Goal: Task Accomplishment & Management: Manage account settings

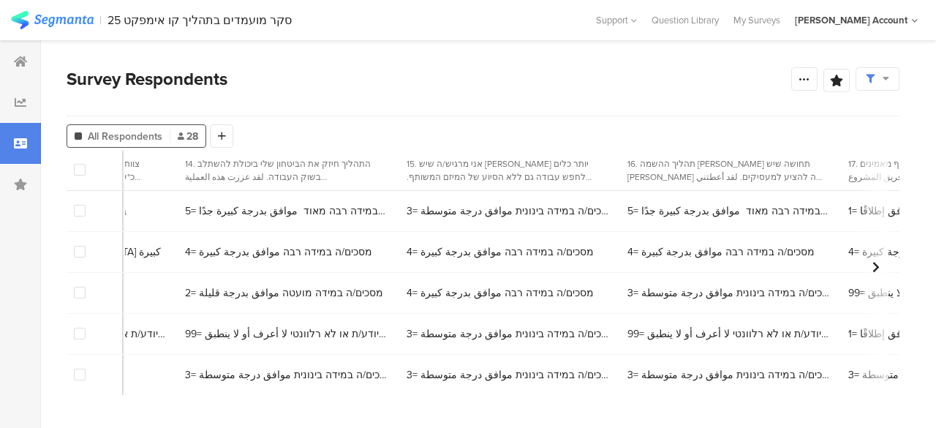
scroll to position [0, 3580]
click at [631, 210] on span "5= מסכים/ה במידה רבה מאוד موافق بدرجة كبيرة جدًا" at bounding box center [732, 210] width 202 height 15
click at [631, 213] on span "5= מסכים/ה במידה רבה מאוד موافق بدرجة كبيرة جدًا" at bounding box center [732, 210] width 202 height 15
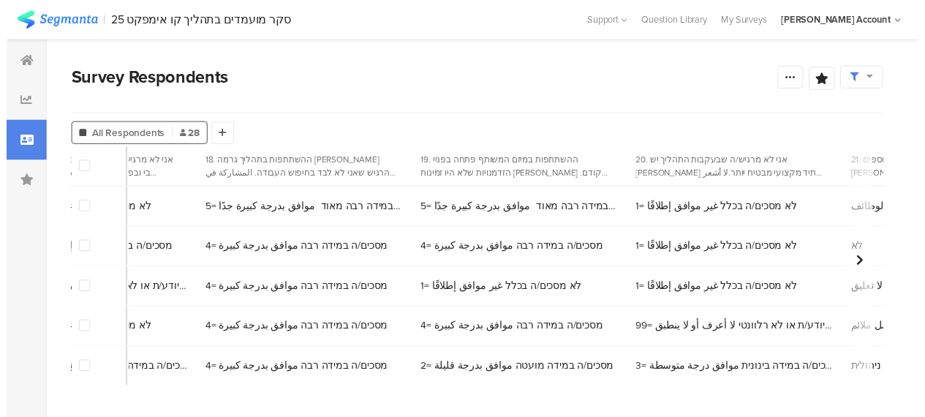
scroll to position [0, 4954]
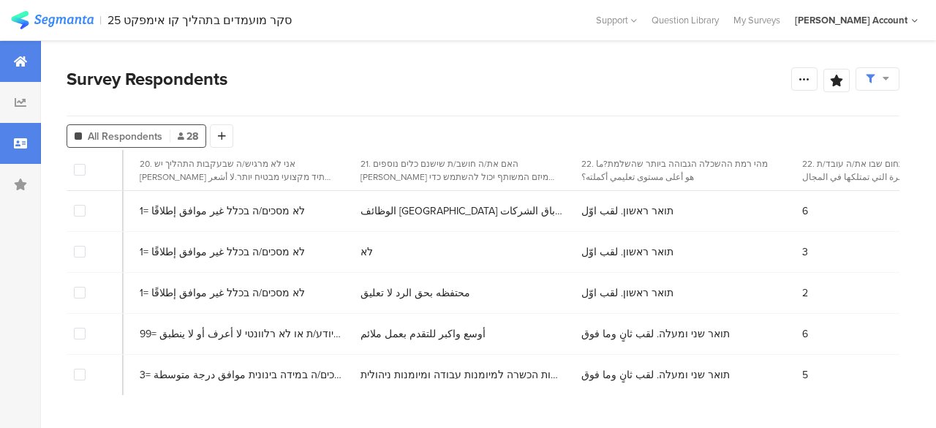
click at [22, 65] on icon at bounding box center [20, 62] width 13 height 12
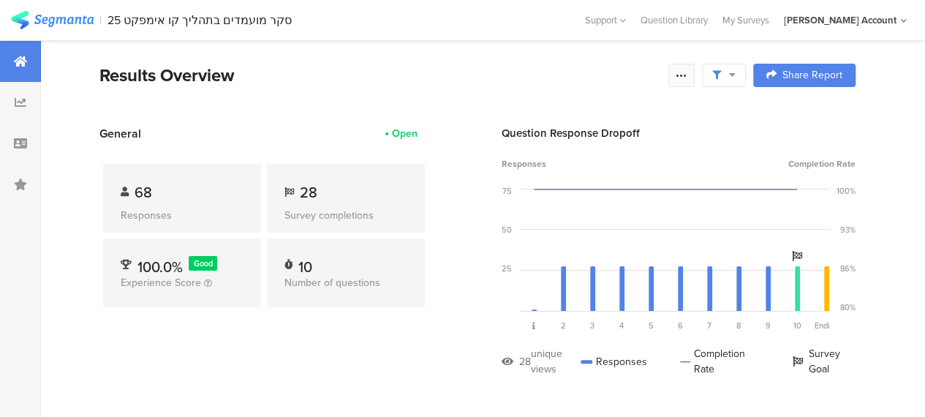
click at [687, 71] on icon at bounding box center [681, 75] width 12 height 12
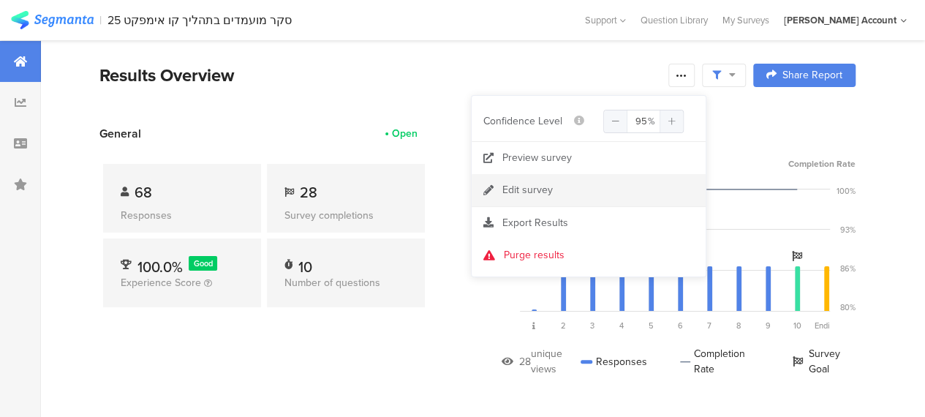
click at [512, 191] on div "Edit survey" at bounding box center [527, 190] width 50 height 15
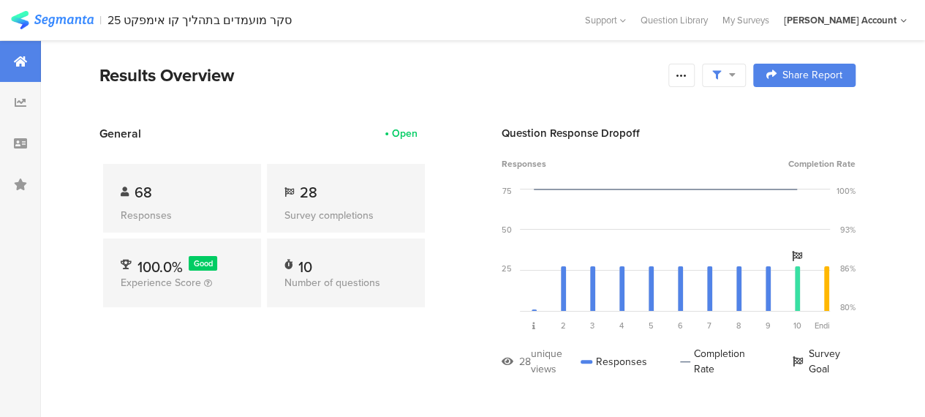
click at [311, 192] on span "28" at bounding box center [309, 192] width 18 height 22
click at [303, 64] on div "Results Overview" at bounding box center [379, 75] width 561 height 26
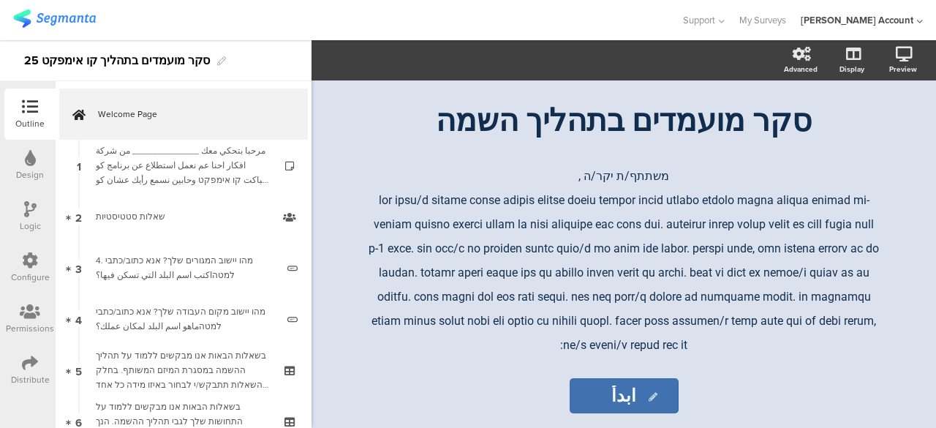
click at [31, 368] on icon at bounding box center [30, 362] width 16 height 16
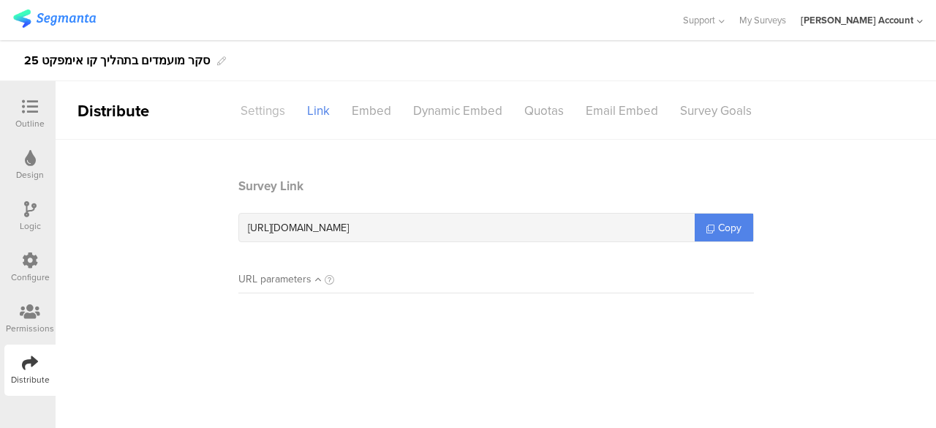
click at [268, 115] on div "Settings" at bounding box center [262, 111] width 67 height 26
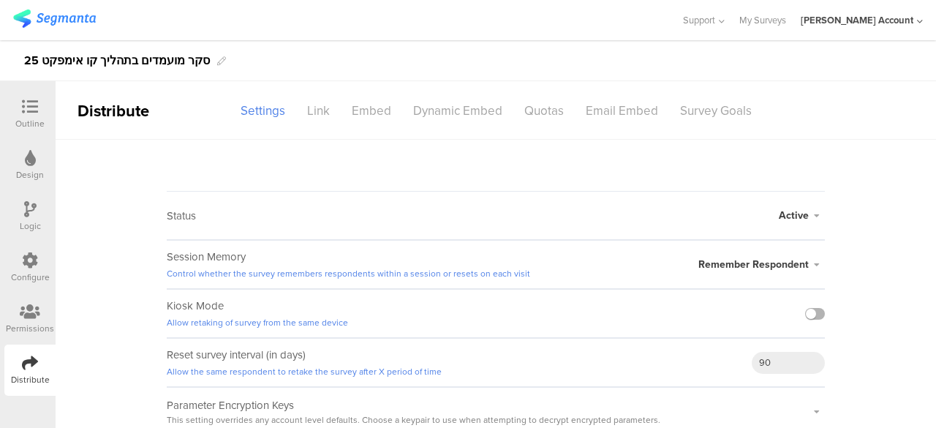
click at [805, 314] on label at bounding box center [815, 314] width 20 height 12
click at [0, 0] on input "checkbox" at bounding box center [0, 0] width 0 height 0
click at [25, 109] on icon at bounding box center [30, 107] width 16 height 16
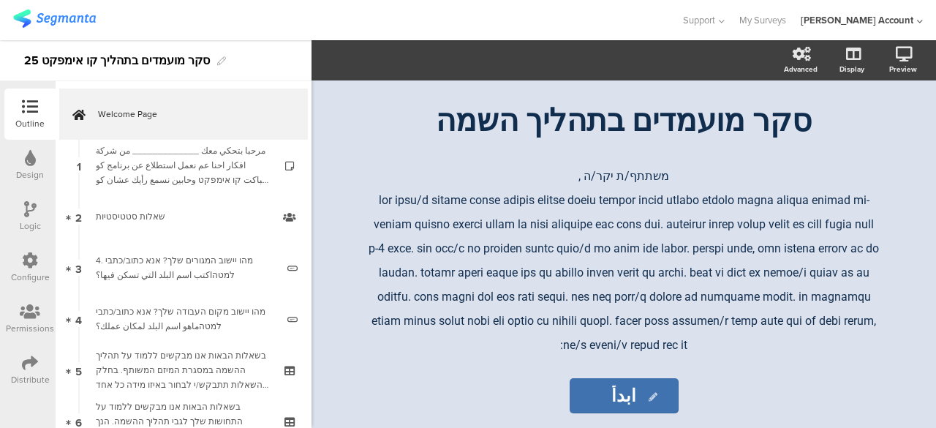
click at [238, 25] on div at bounding box center [340, 20] width 654 height 24
click at [187, 62] on div "סקר מועמדים בתהליך קו אימפקט 25" at bounding box center [117, 60] width 186 height 23
click at [243, 27] on div at bounding box center [340, 20] width 654 height 24
click at [681, 122] on div "סקר מועמדים בתהליך השמה סקר מועמדים בתהליך השמה סקר מועמדים בתהליך השמה" at bounding box center [623, 120] width 548 height 43
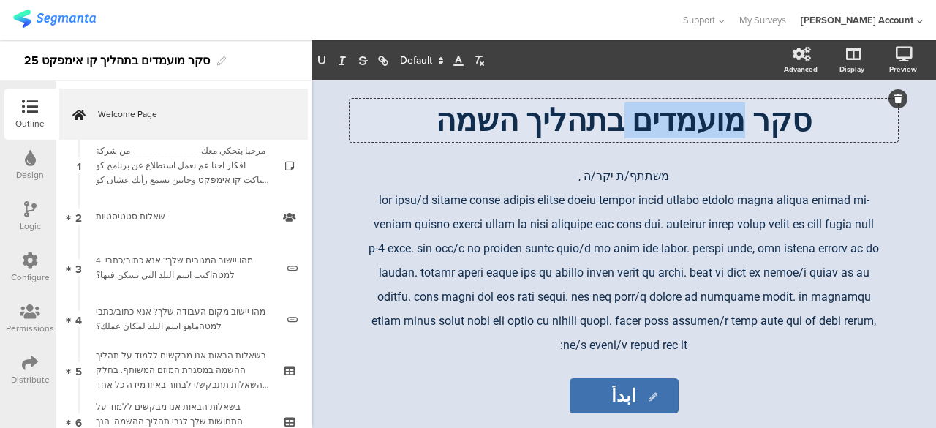
click at [681, 122] on p "סקר מועמדים בתהליך השמה" at bounding box center [623, 120] width 541 height 36
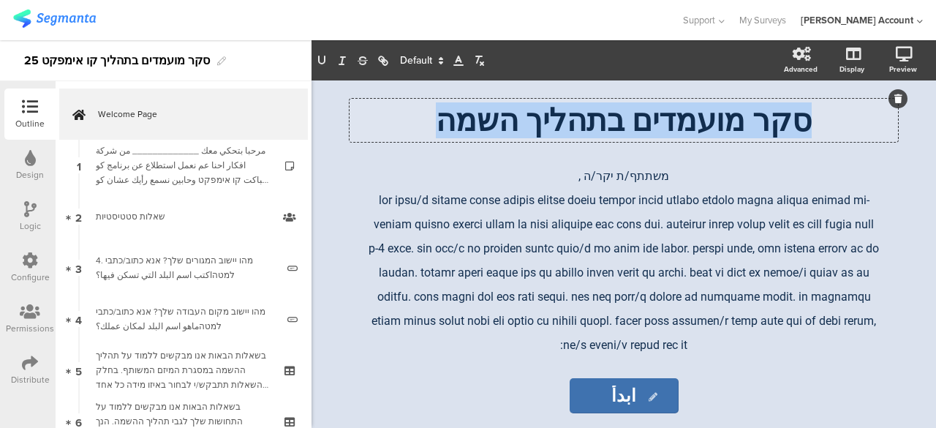
click at [681, 122] on p "סקר מועמדים בתהליך השמה" at bounding box center [623, 120] width 541 height 36
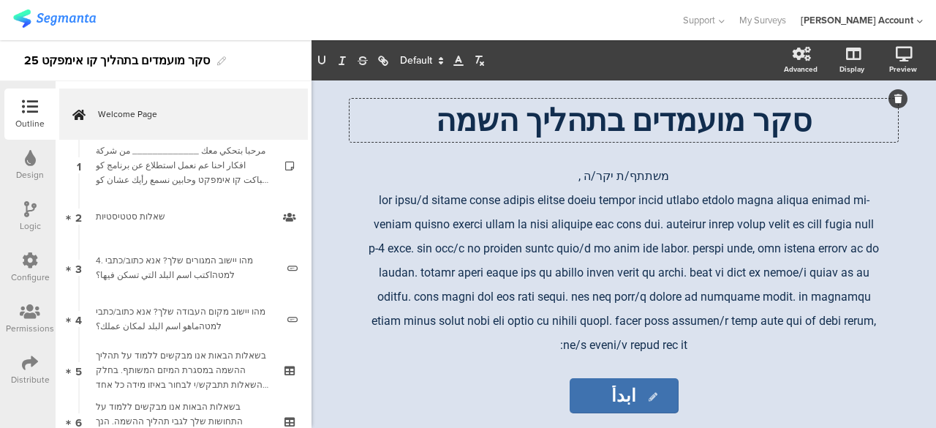
click at [267, 10] on div at bounding box center [340, 20] width 654 height 24
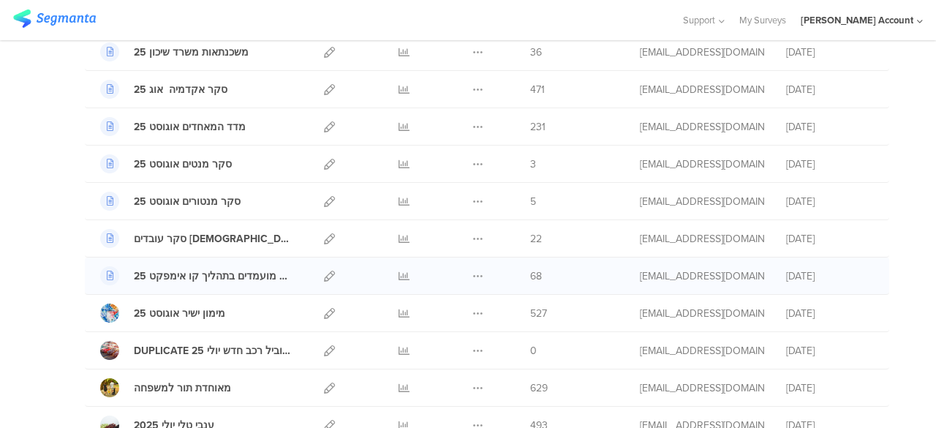
scroll to position [219, 0]
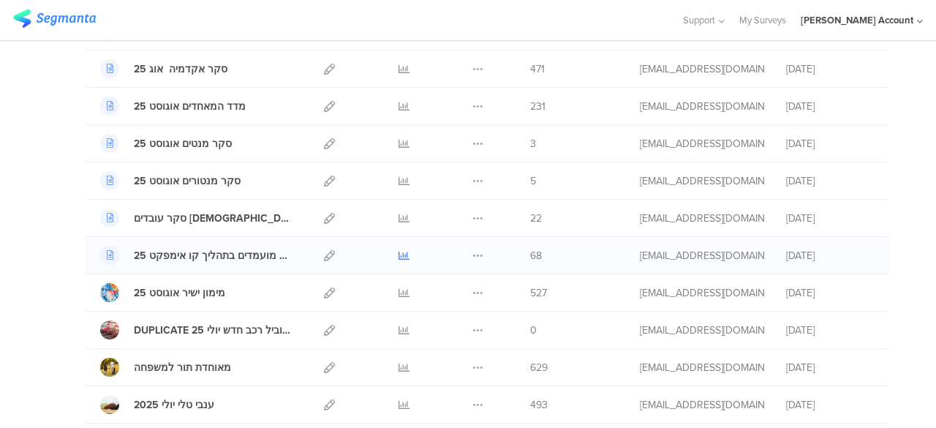
click at [398, 252] on icon at bounding box center [403, 255] width 11 height 11
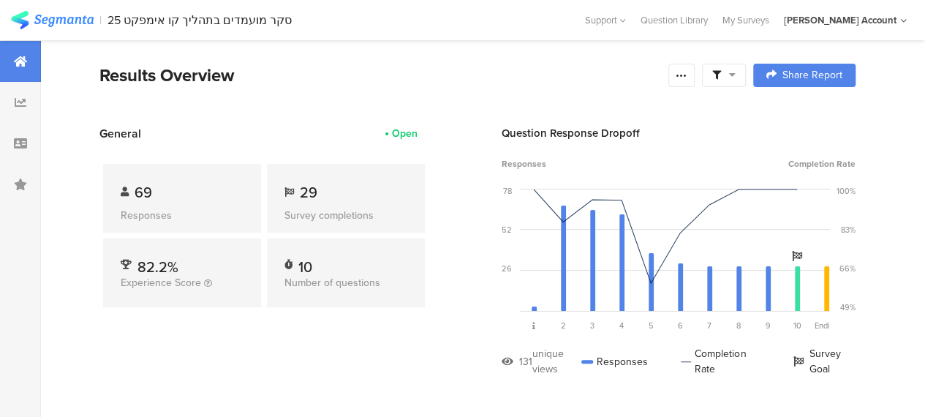
click at [307, 195] on span "29" at bounding box center [309, 192] width 18 height 22
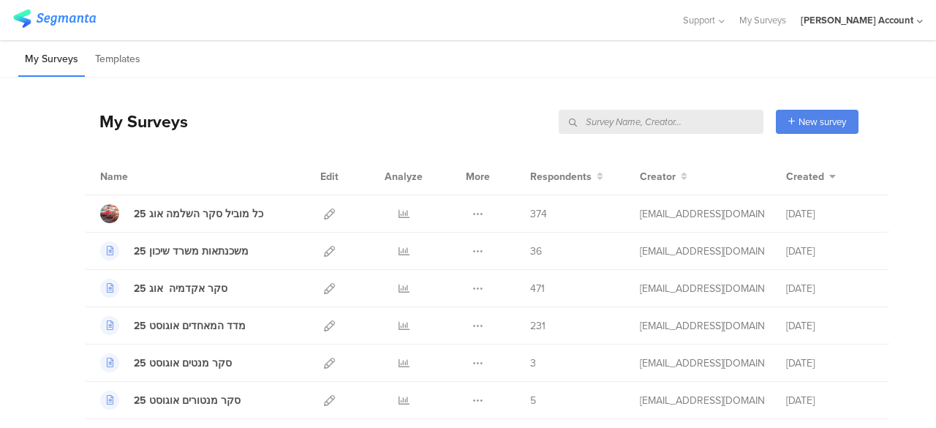
click at [706, 118] on input "text" at bounding box center [660, 122] width 205 height 24
